Goal: Task Accomplishment & Management: Use online tool/utility

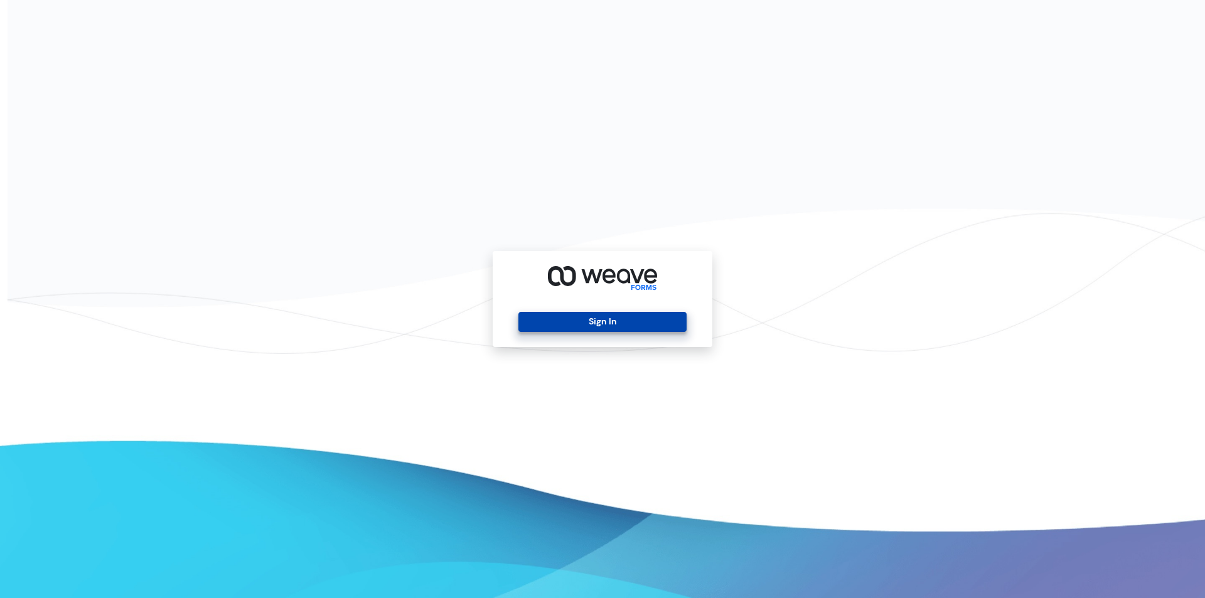
click at [577, 319] on button "Sign In" at bounding box center [603, 322] width 168 height 20
